Goal: Communication & Community: Answer question/provide support

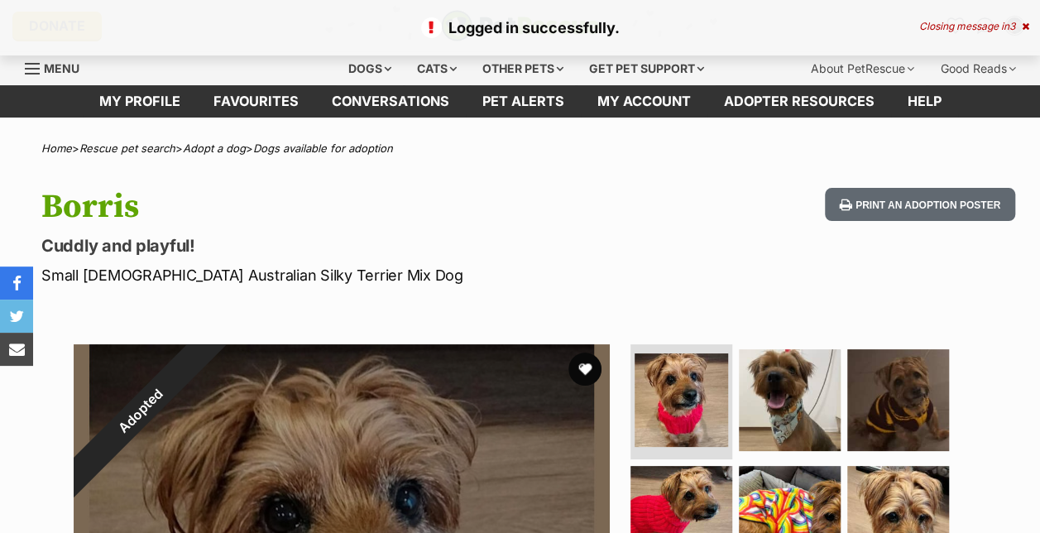
click at [1017, 27] on div "Closing message in 3" at bounding box center [974, 27] width 110 height 12
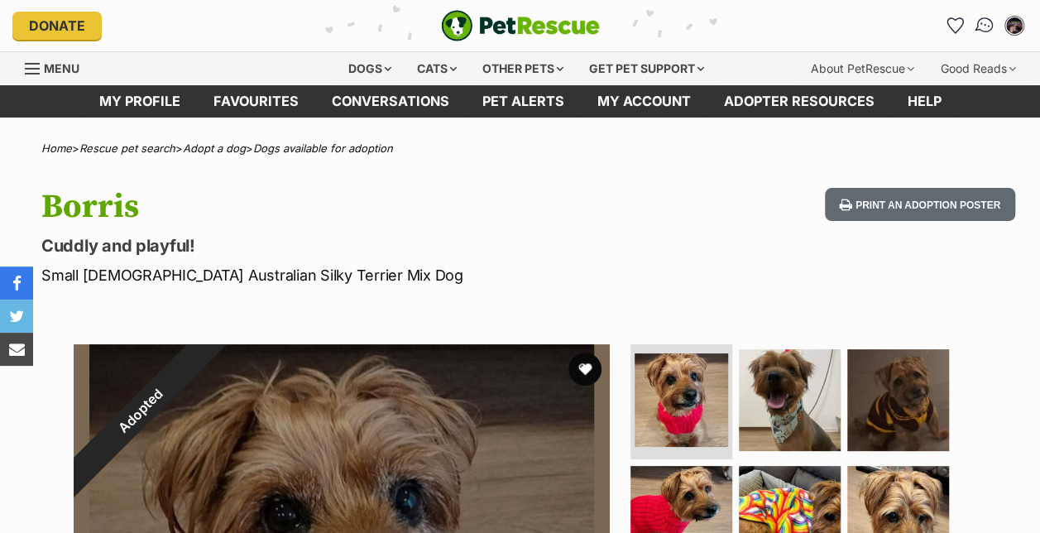
click at [976, 29] on img "Conversations" at bounding box center [984, 26] width 22 height 22
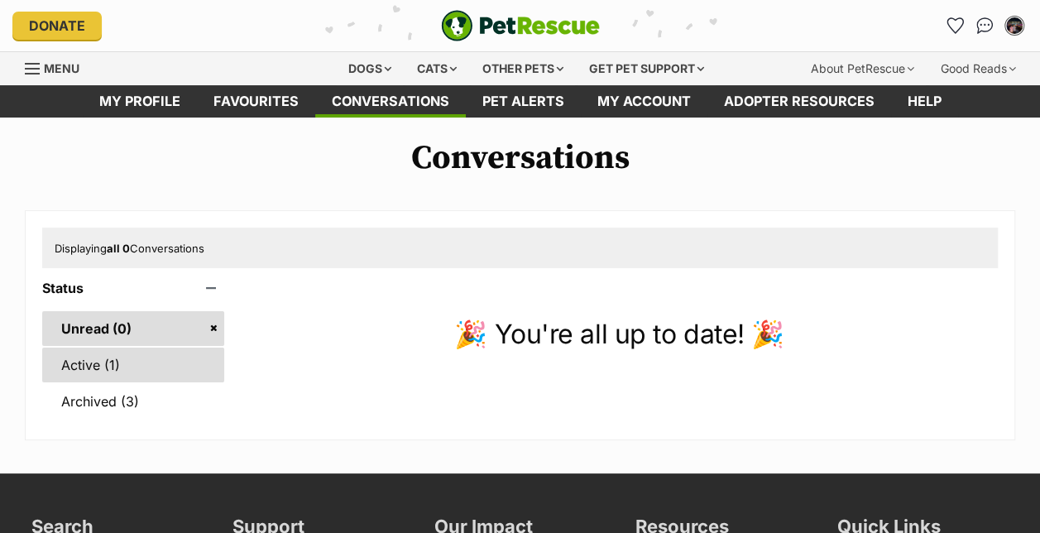
click at [88, 367] on link "Active (1)" at bounding box center [133, 364] width 182 height 35
click at [119, 357] on link "Active (1)" at bounding box center [133, 364] width 182 height 35
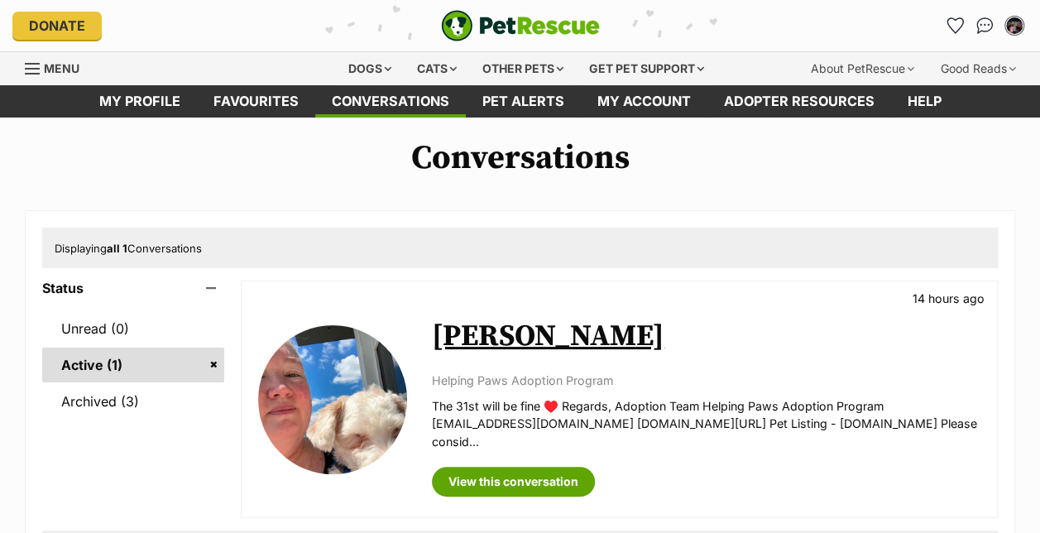
click at [466, 334] on link "[PERSON_NAME]" at bounding box center [548, 336] width 232 height 37
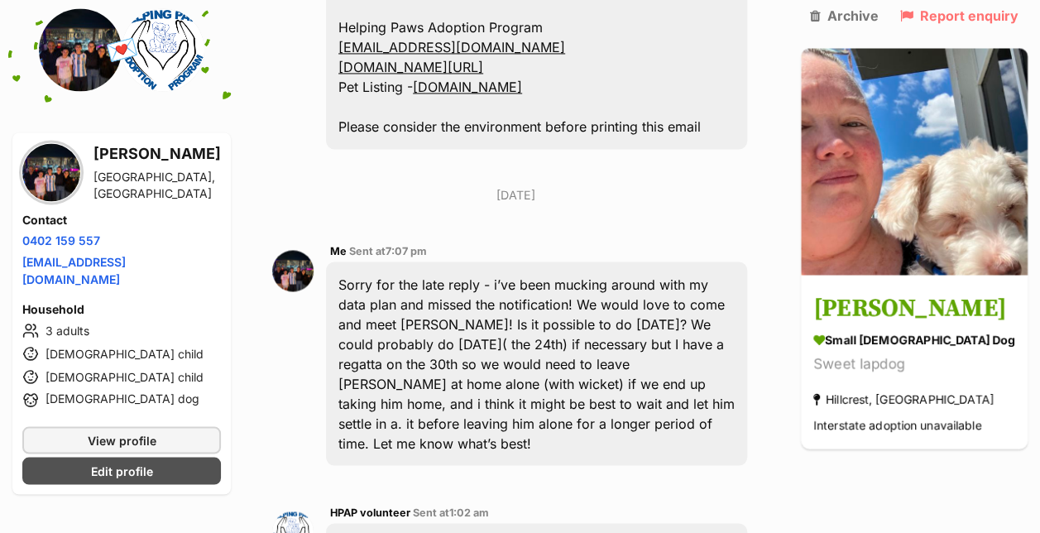
scroll to position [7672, 0]
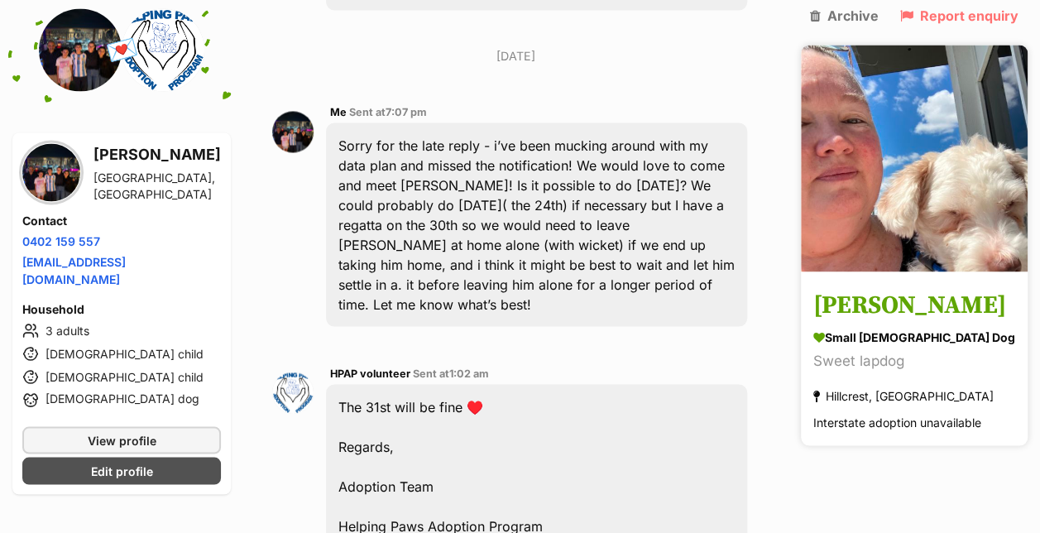
click at [913, 318] on h3 "[PERSON_NAME]" at bounding box center [914, 305] width 202 height 37
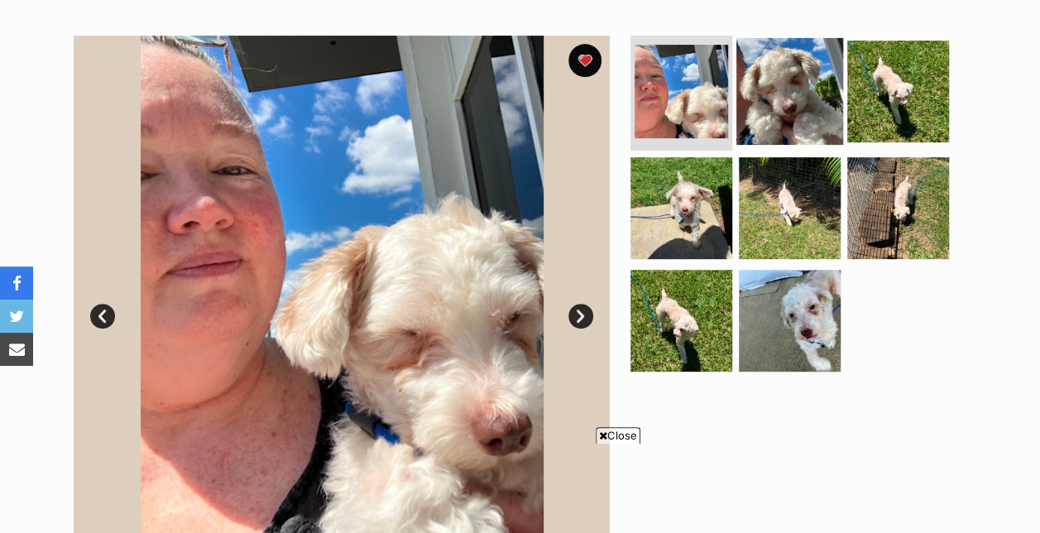
click at [799, 97] on img at bounding box center [789, 90] width 107 height 107
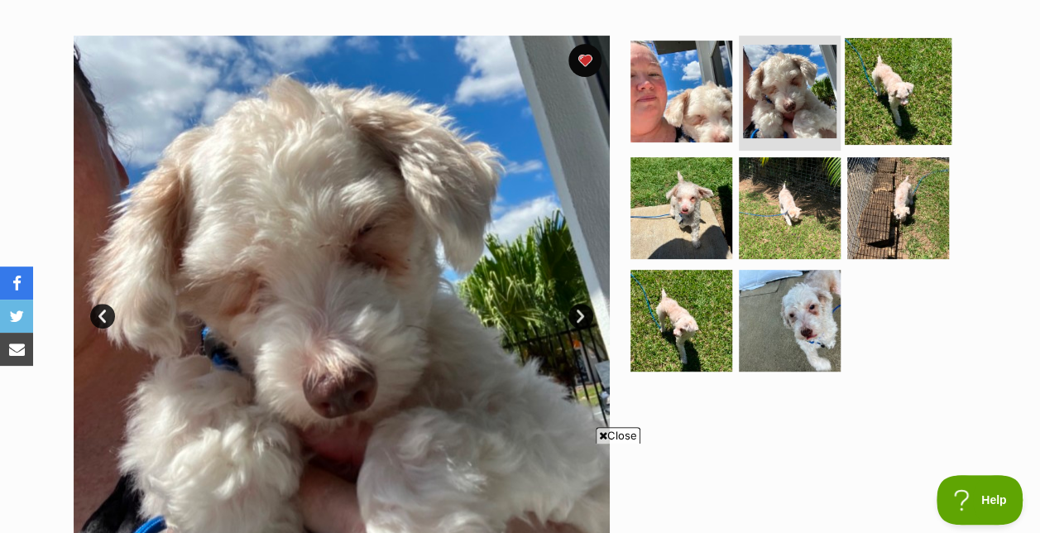
click at [882, 106] on img at bounding box center [897, 90] width 107 height 107
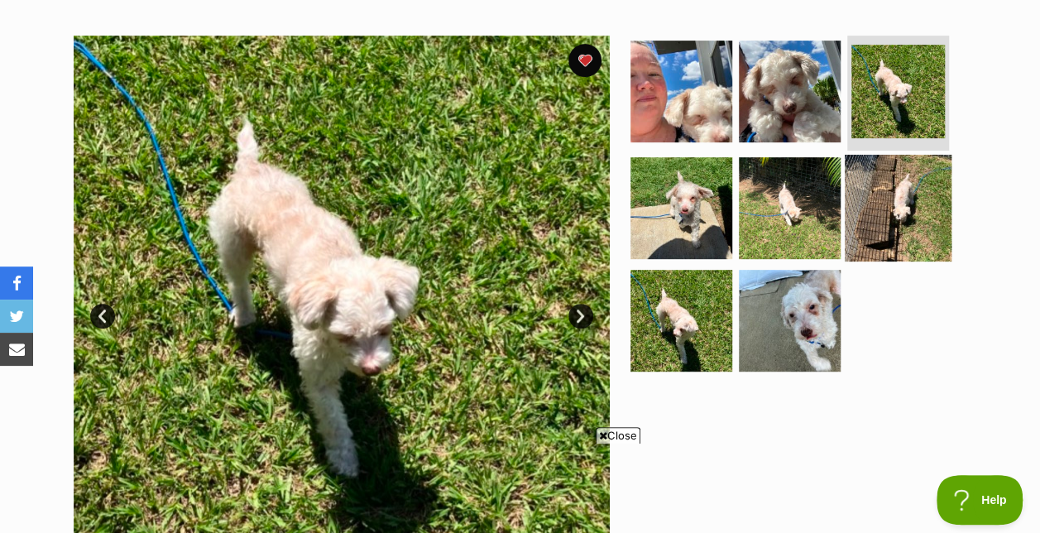
click at [903, 193] on img at bounding box center [897, 208] width 107 height 107
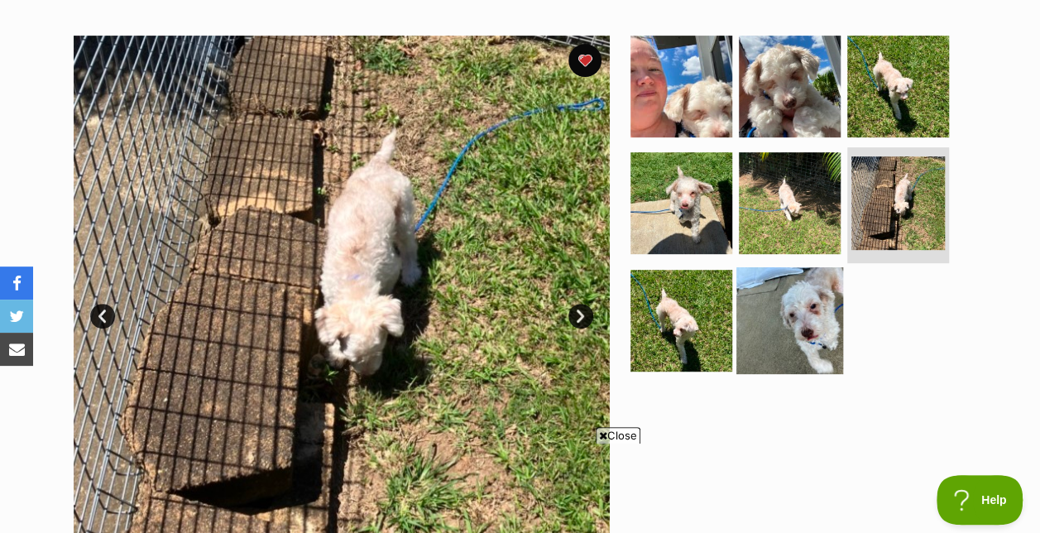
click at [806, 309] on img at bounding box center [789, 320] width 107 height 107
